Goal: Check status: Check status

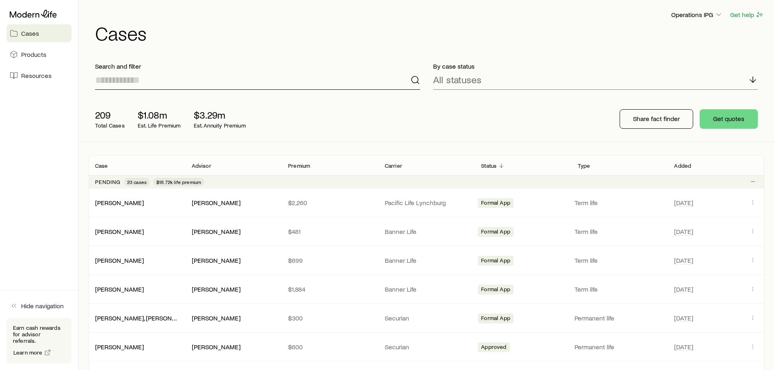
click at [198, 85] on input at bounding box center [257, 80] width 325 height 20
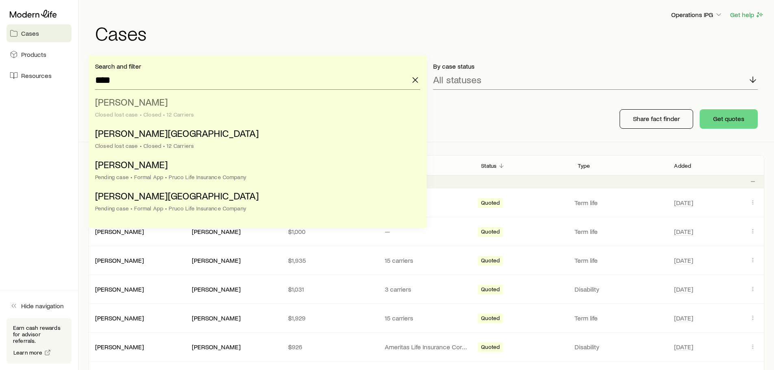
click at [193, 110] on li "[PERSON_NAME] Closed lost case • Closed • 12 Carriers" at bounding box center [255, 108] width 320 height 31
type input "**********"
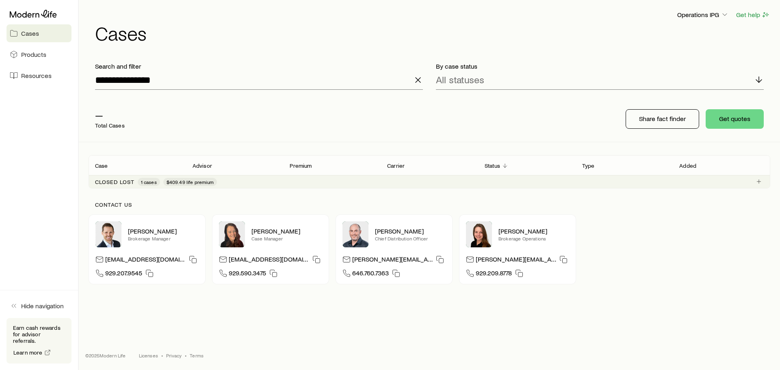
click at [203, 182] on span "$409.49 life premium" at bounding box center [190, 182] width 47 height 7
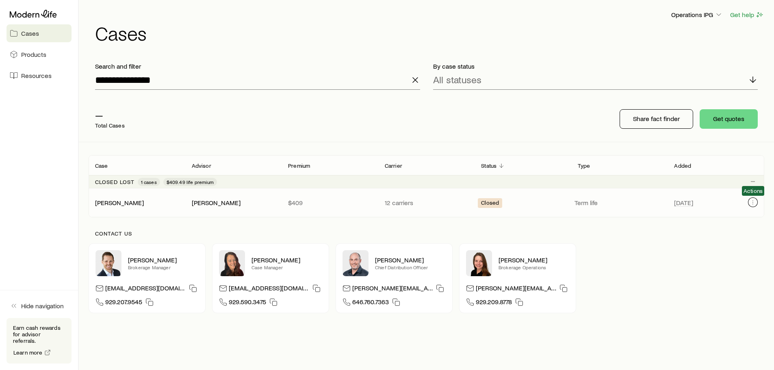
click at [753, 202] on icon "Client cases" at bounding box center [753, 202] width 7 height 7
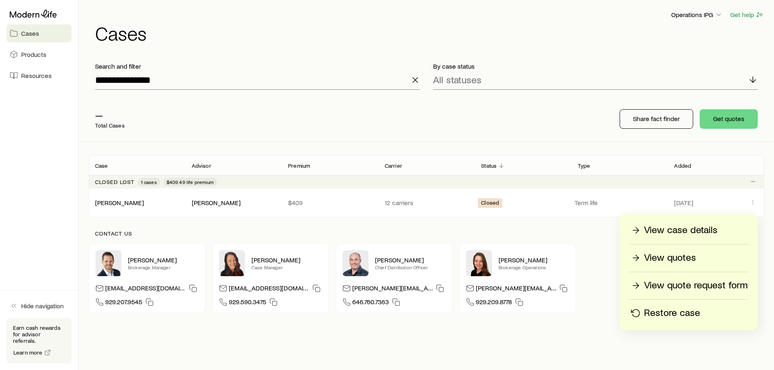
click at [676, 256] on p "View quotes" at bounding box center [670, 258] width 52 height 13
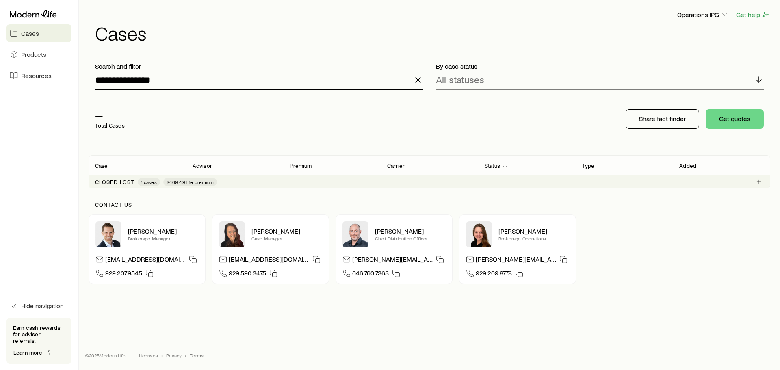
click at [175, 77] on input "**********" at bounding box center [259, 80] width 328 height 20
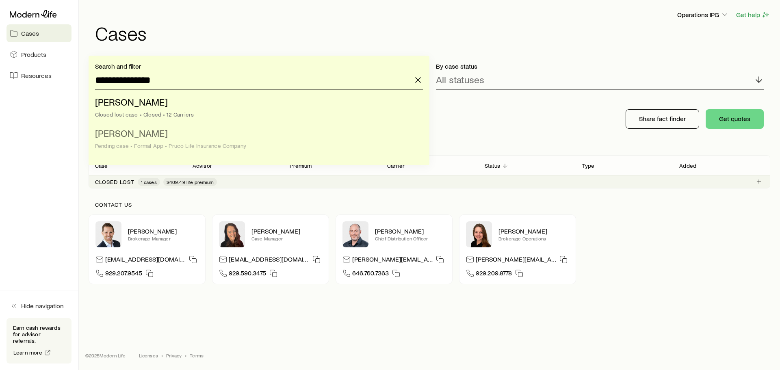
click at [170, 143] on div "Pending case • Formal App • Pruco Life Insurance Company" at bounding box center [256, 146] width 323 height 7
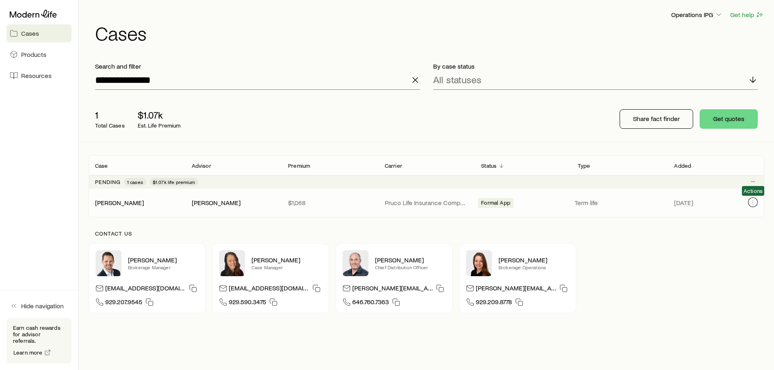
click at [756, 202] on icon "Client cases" at bounding box center [753, 202] width 7 height 7
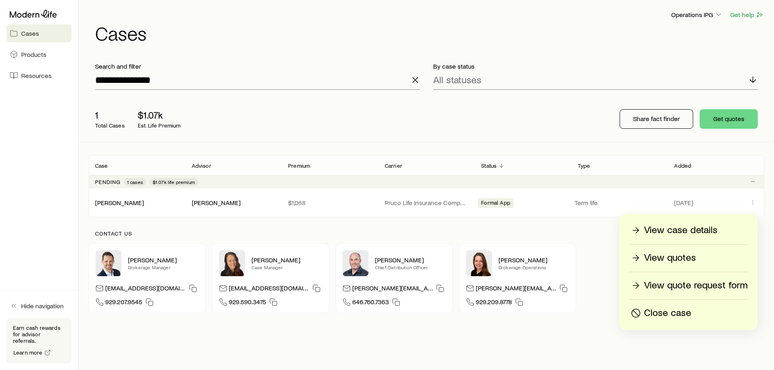
click at [677, 231] on p "View case details" at bounding box center [681, 230] width 74 height 13
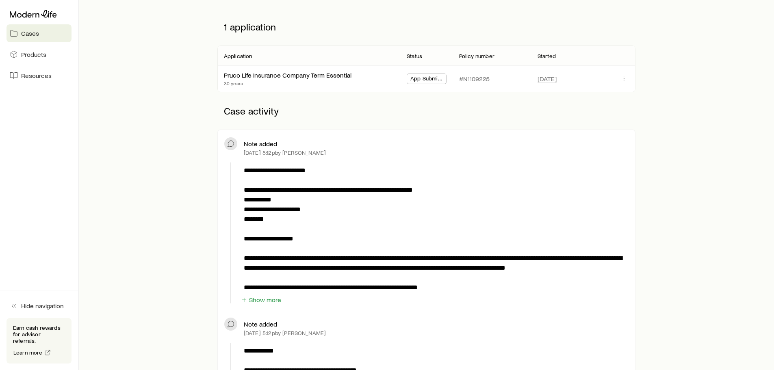
scroll to position [163, 0]
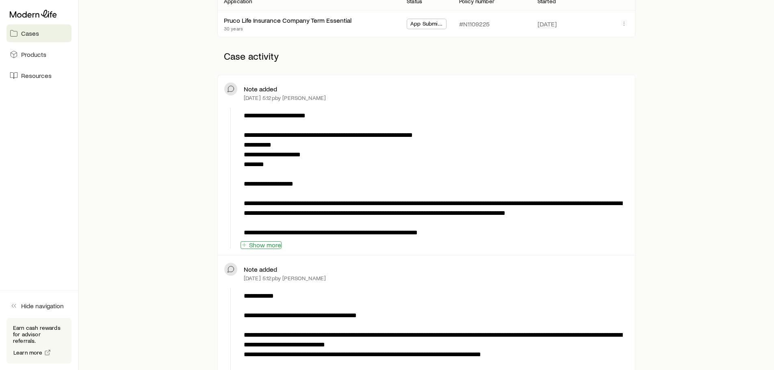
click at [262, 246] on button "Show more" at bounding box center [261, 245] width 41 height 8
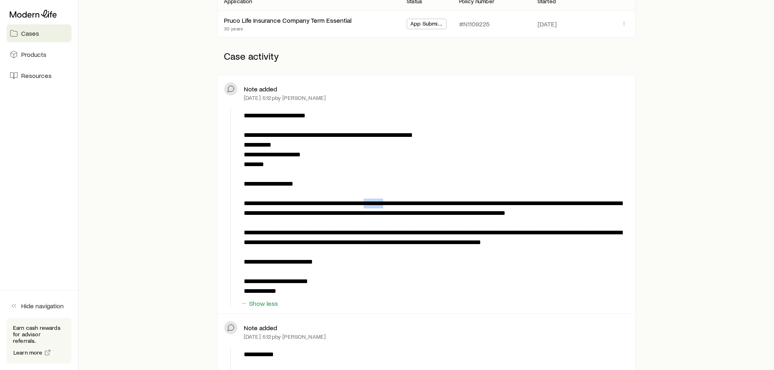
drag, startPoint x: 407, startPoint y: 203, endPoint x: 383, endPoint y: 202, distance: 23.6
click at [383, 202] on p "**********" at bounding box center [435, 203] width 382 height 185
copy p "********"
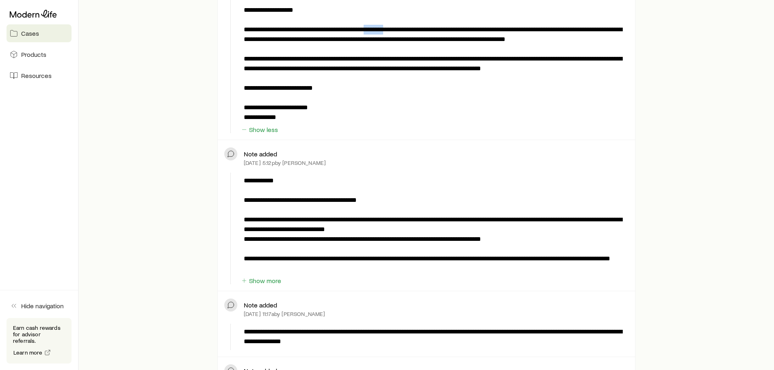
scroll to position [406, 0]
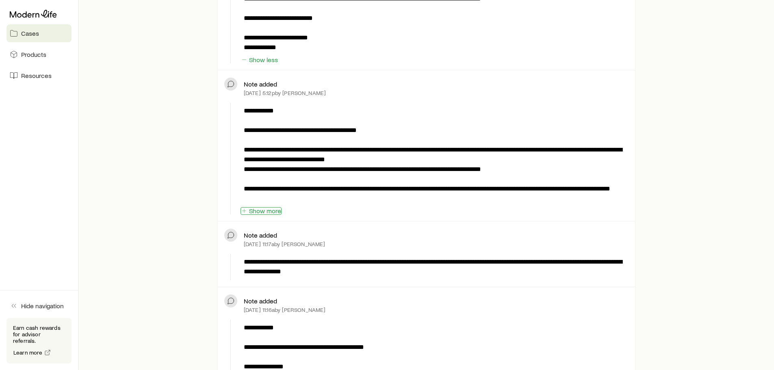
click at [266, 208] on button "Show more" at bounding box center [261, 211] width 41 height 8
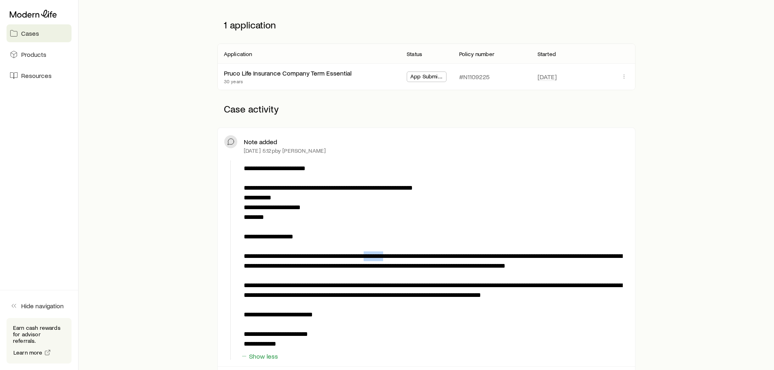
scroll to position [0, 0]
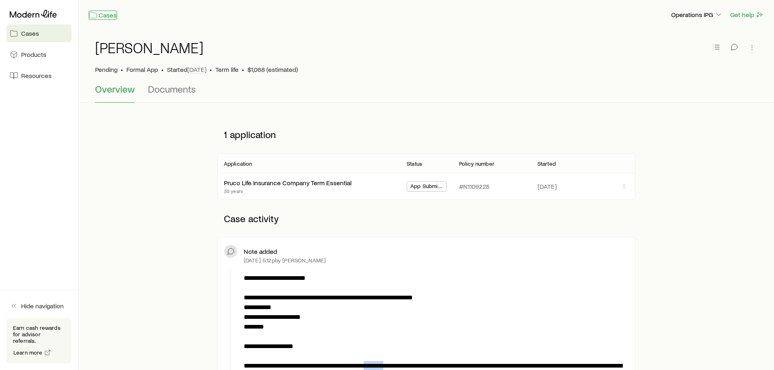
click at [109, 15] on link "Cases" at bounding box center [103, 15] width 28 height 9
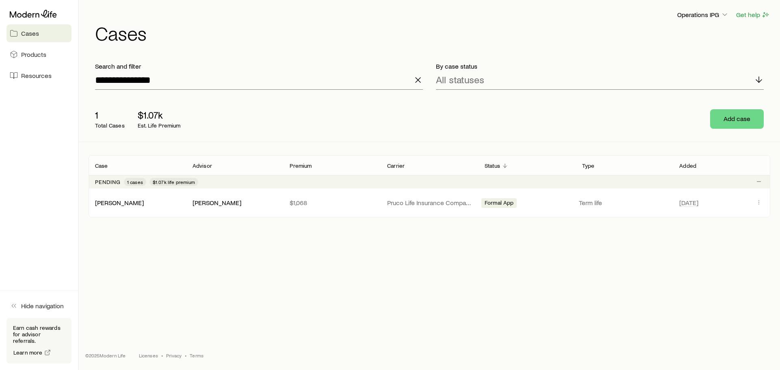
click at [422, 80] on icon "button" at bounding box center [418, 80] width 10 height 10
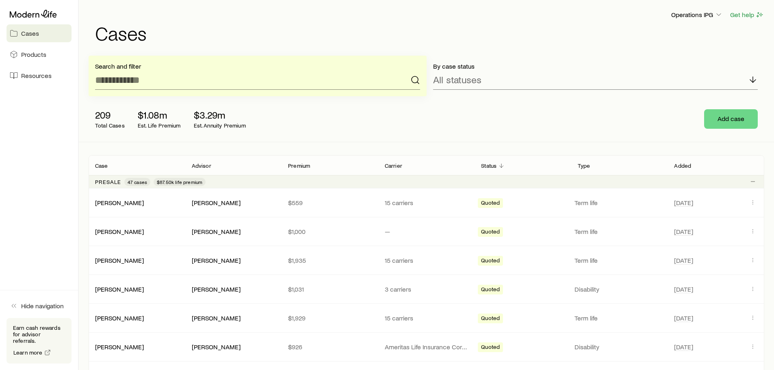
click at [206, 167] on p "Advisor" at bounding box center [202, 166] width 20 height 7
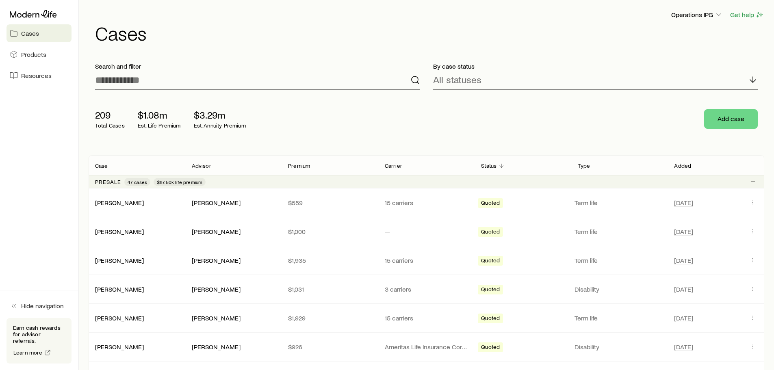
click at [206, 167] on p "Advisor" at bounding box center [202, 166] width 20 height 7
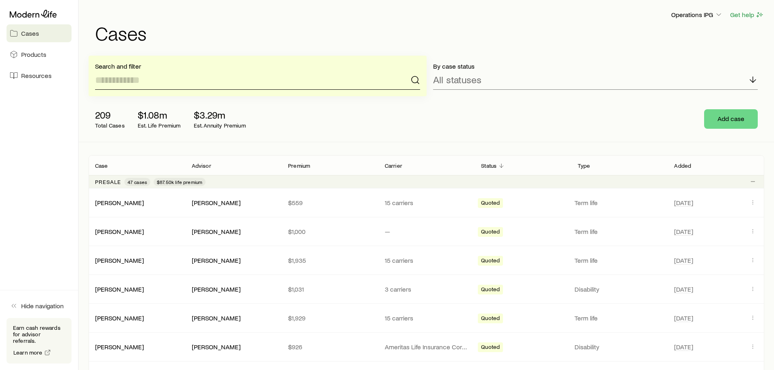
click at [174, 78] on input at bounding box center [257, 80] width 325 height 20
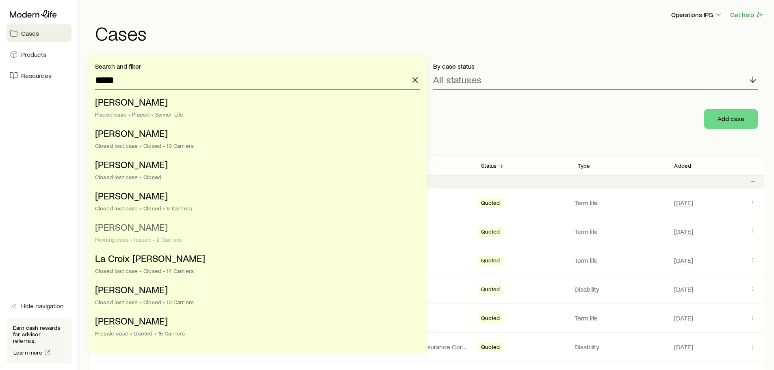
click at [193, 239] on div "Pending case • Issued • 2 Carriers" at bounding box center [255, 239] width 320 height 7
type input "**********"
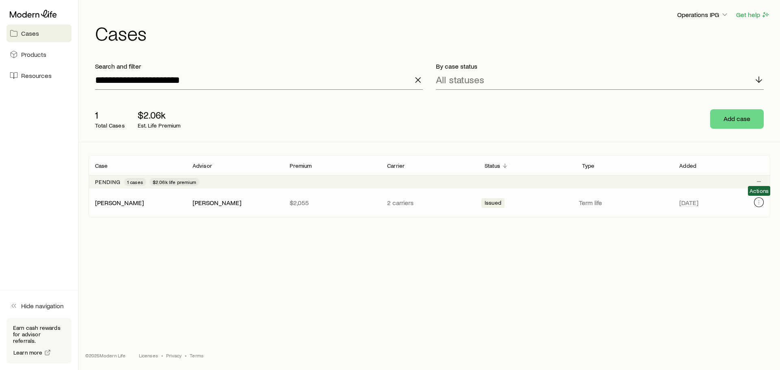
click at [759, 202] on icon "Client cases" at bounding box center [759, 202] width 7 height 7
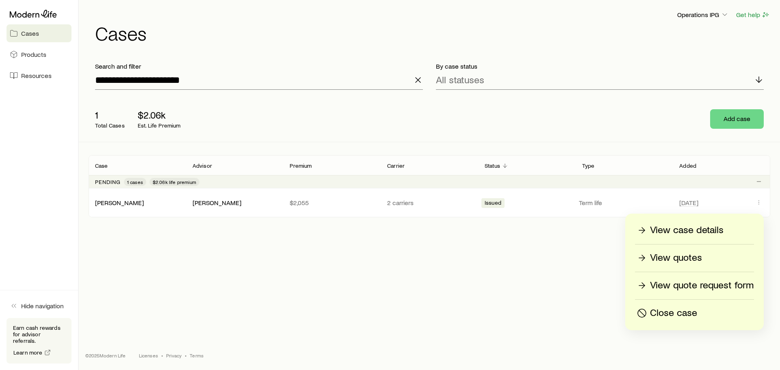
click at [680, 232] on p "View case details" at bounding box center [687, 230] width 74 height 13
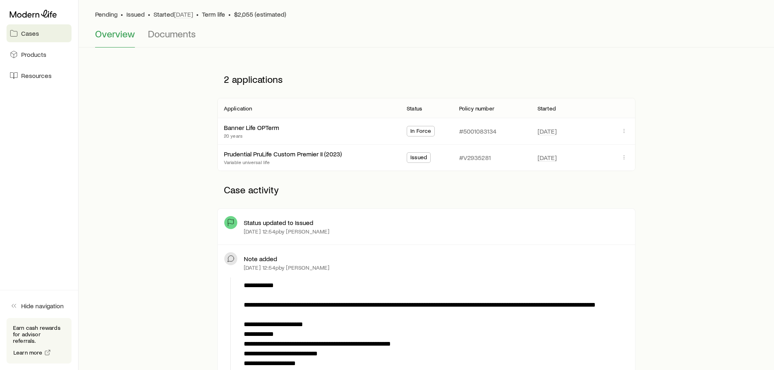
scroll to position [163, 0]
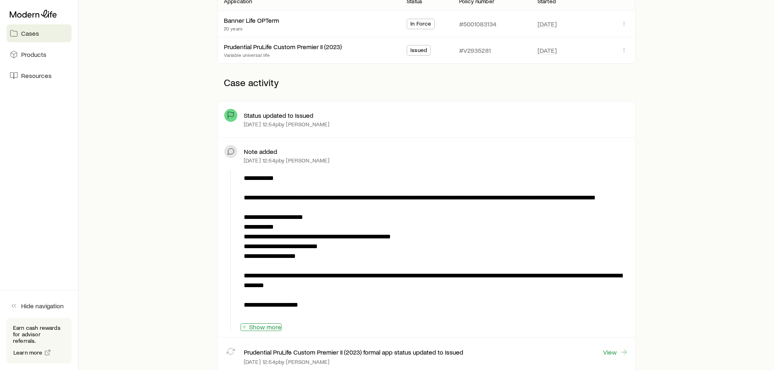
click at [272, 326] on button "Show more" at bounding box center [261, 327] width 41 height 8
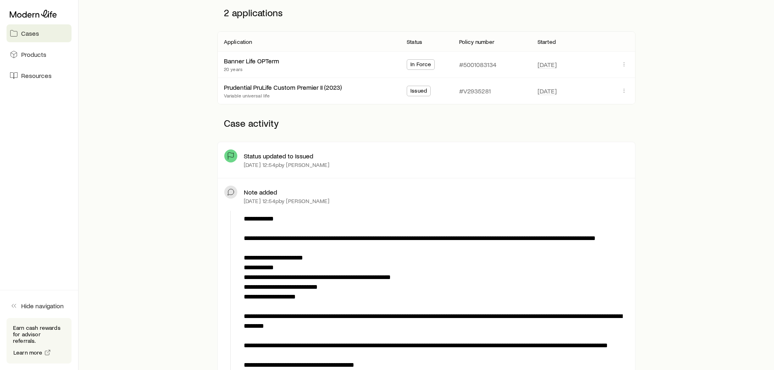
scroll to position [0, 0]
